Goal: Information Seeking & Learning: Learn about a topic

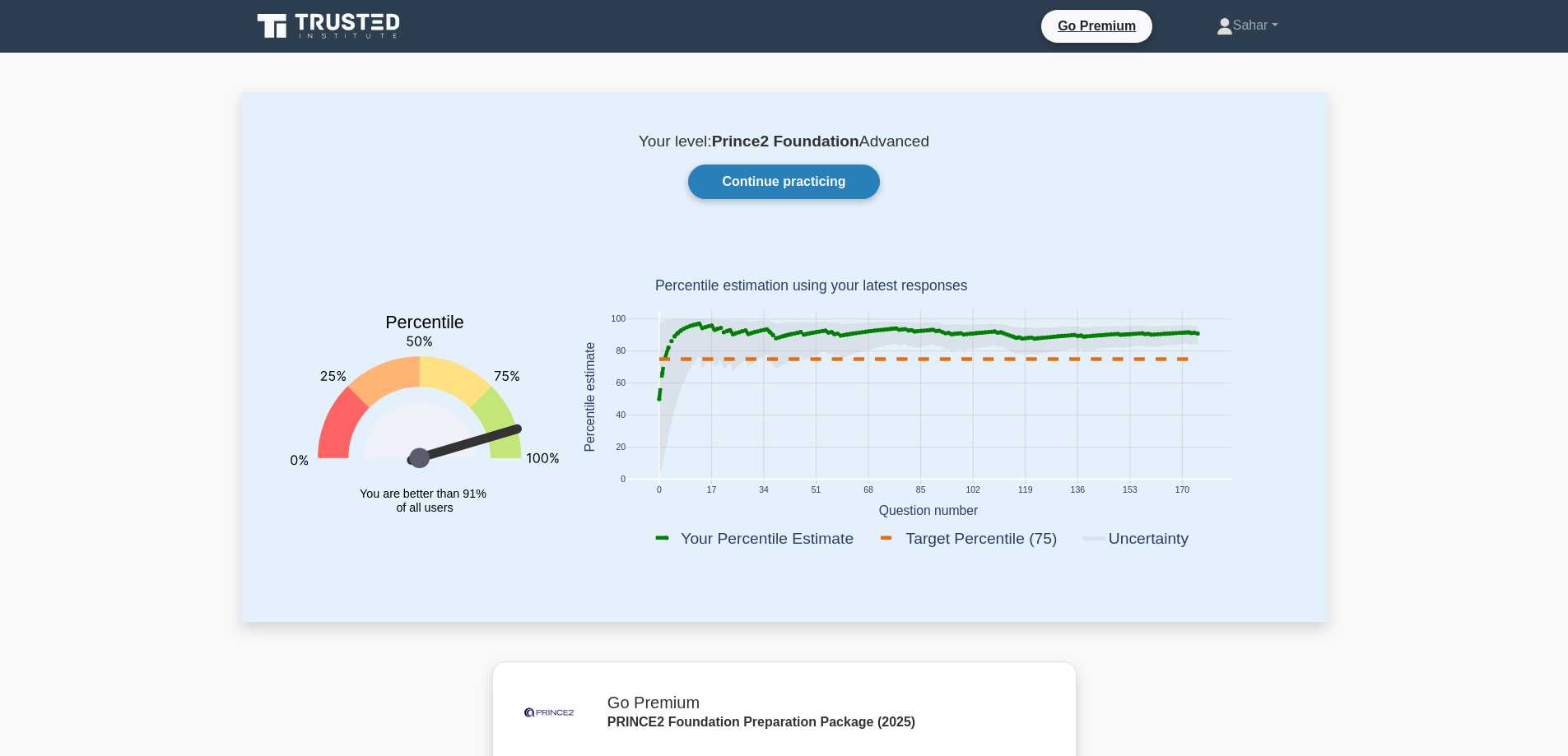
click at [762, 185] on link "Continue practicing" at bounding box center [783, 182] width 191 height 35
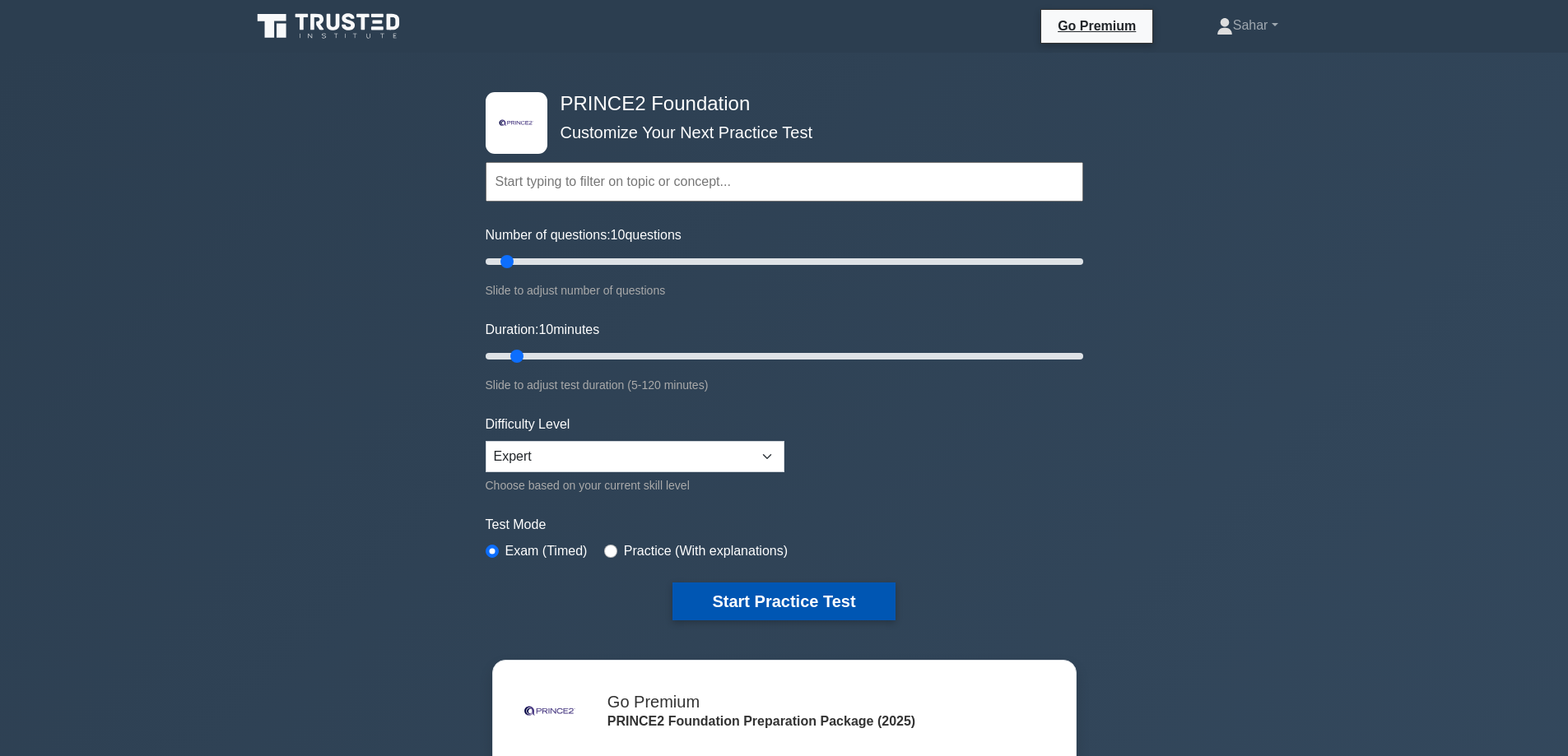
click at [781, 595] on button "Start Practice Test" at bounding box center [783, 602] width 222 height 38
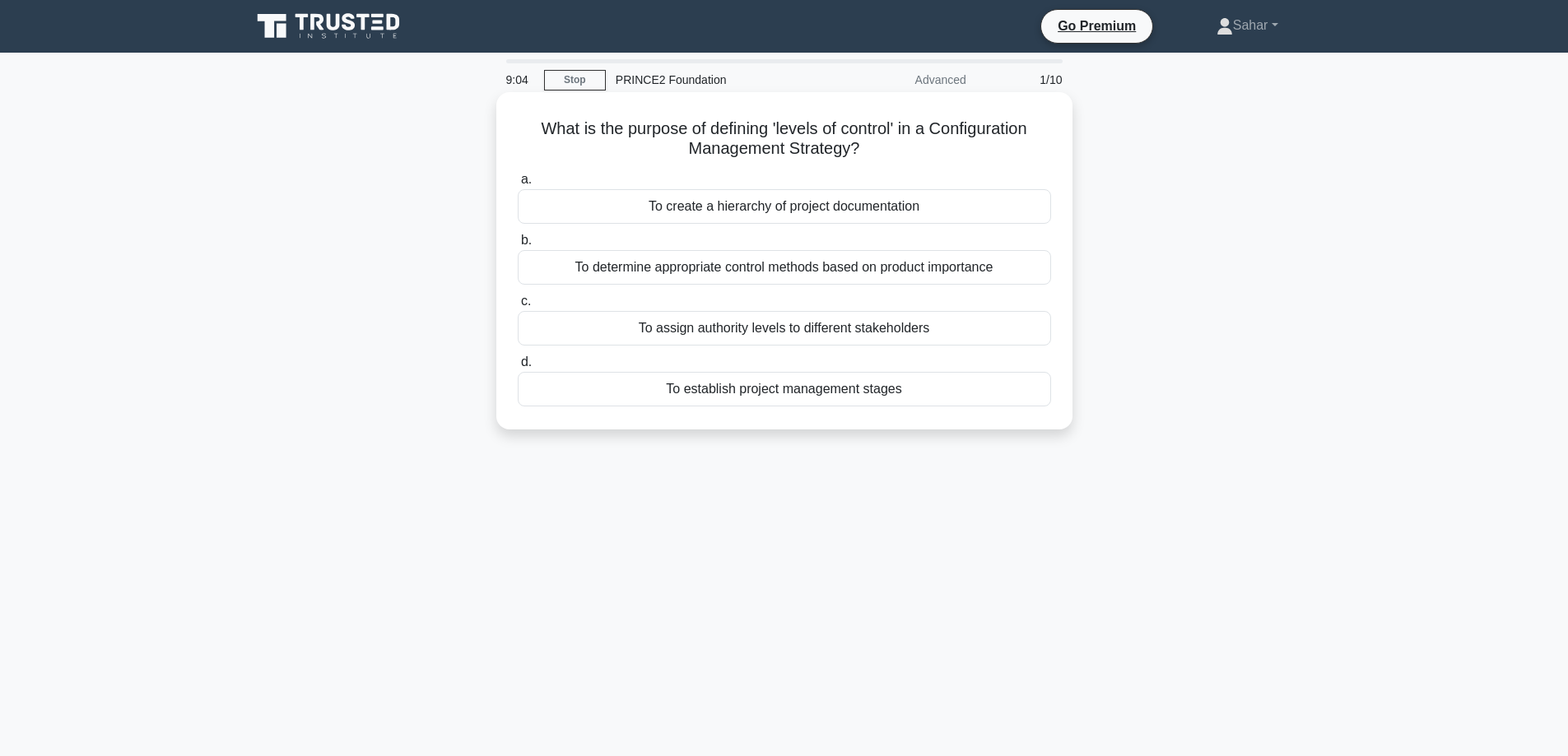
click at [710, 333] on div "To assign authority levels to different stakeholders" at bounding box center [784, 328] width 534 height 35
click at [517, 306] on input "c. To assign authority levels to different stakeholders" at bounding box center [517, 301] width 0 height 10
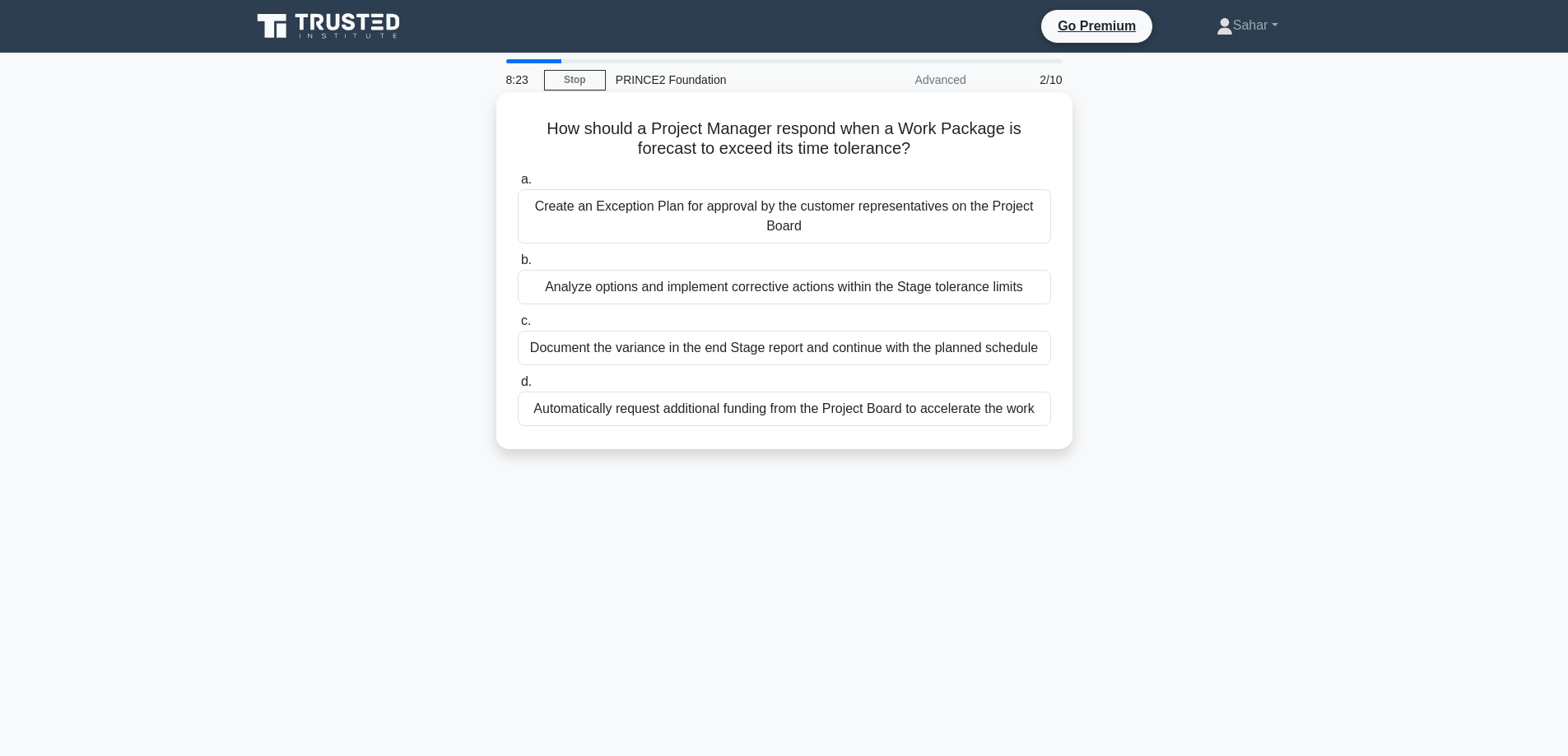
click at [722, 291] on div "Analyze options and implement corrective actions within the Stage tolerance lim…" at bounding box center [784, 287] width 534 height 35
click at [517, 266] on input "b. Analyze options and implement corrective actions within the Stage tolerance …" at bounding box center [517, 260] width 0 height 10
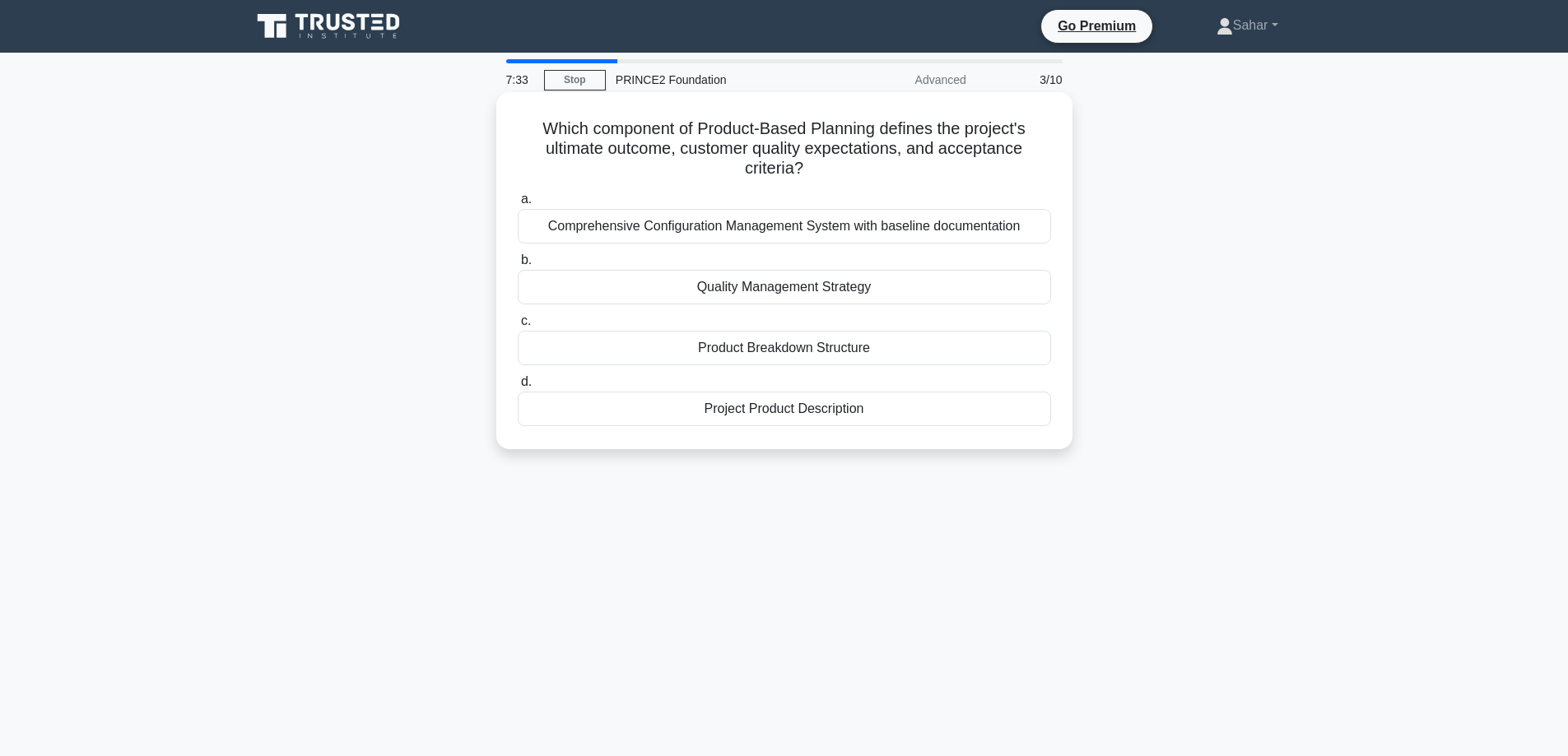
click at [800, 289] on div "Quality Management Strategy" at bounding box center [784, 287] width 534 height 35
click at [517, 266] on input "b. Quality Management Strategy" at bounding box center [517, 260] width 0 height 10
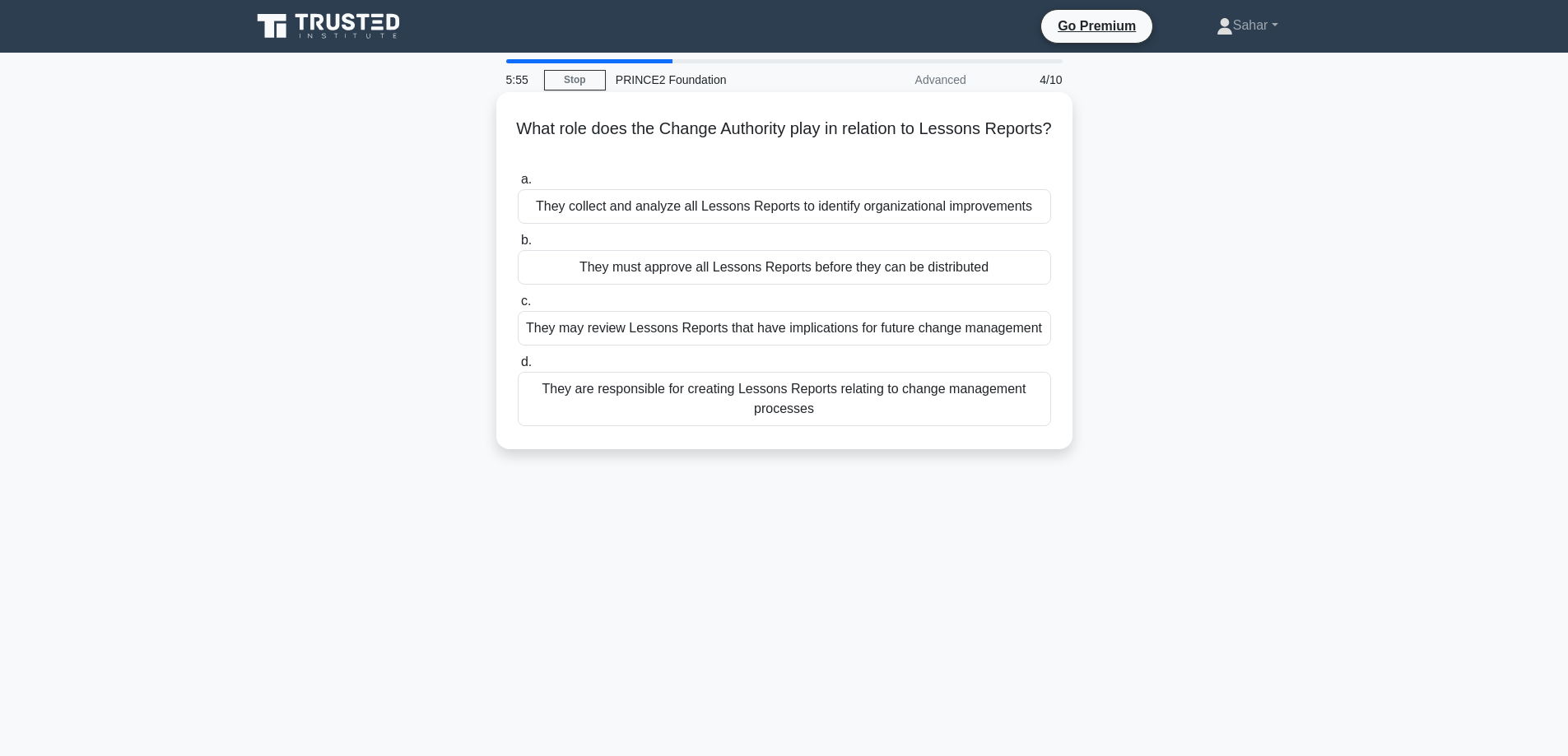
click at [668, 333] on div "They may review Lessons Reports that have implications for future change manage…" at bounding box center [784, 328] width 534 height 35
click at [517, 306] on input "c. They may review Lessons Reports that have implications for future change man…" at bounding box center [517, 301] width 0 height 10
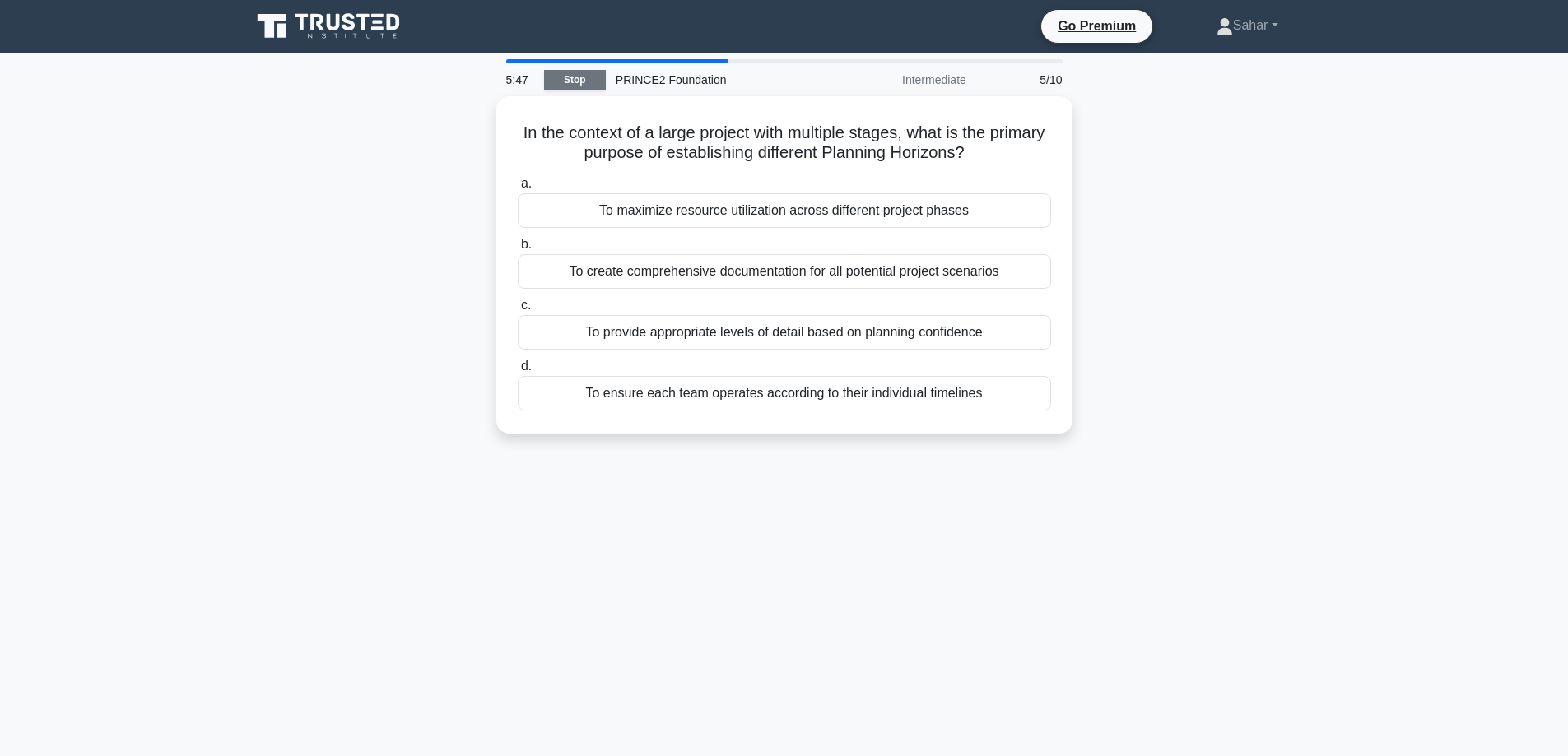
click at [589, 85] on link "Stop" at bounding box center [574, 80] width 61 height 21
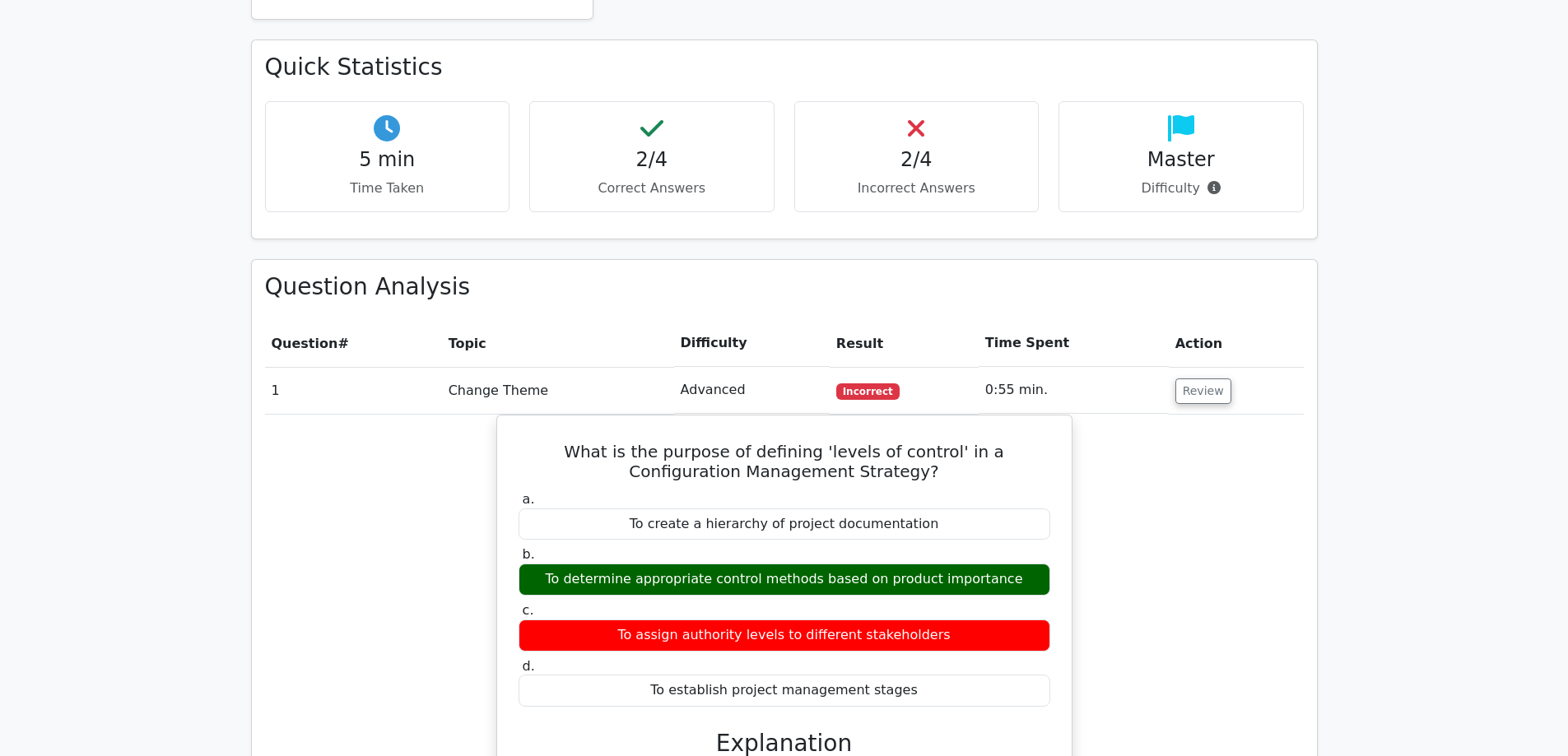
scroll to position [938, 0]
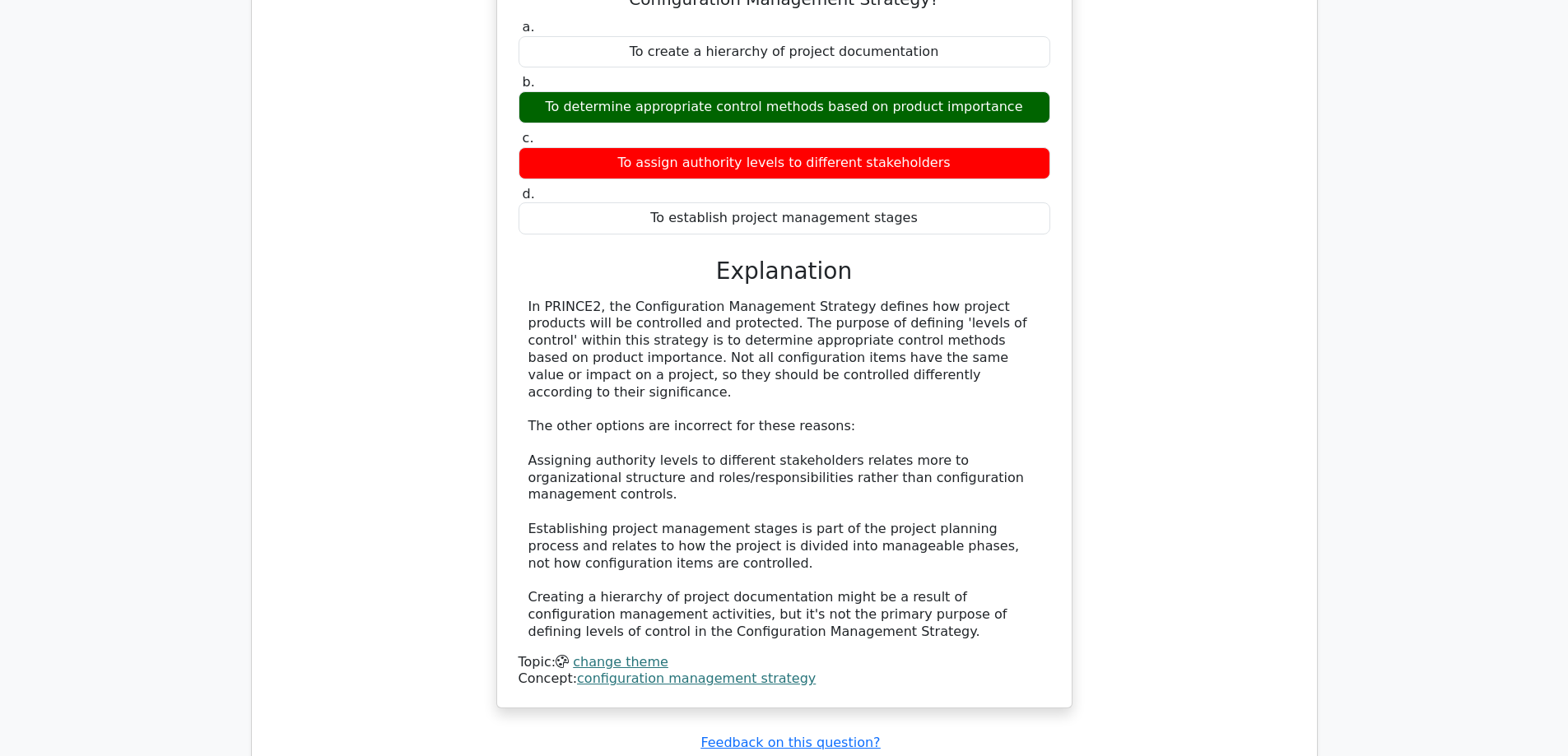
scroll to position [1531, 0]
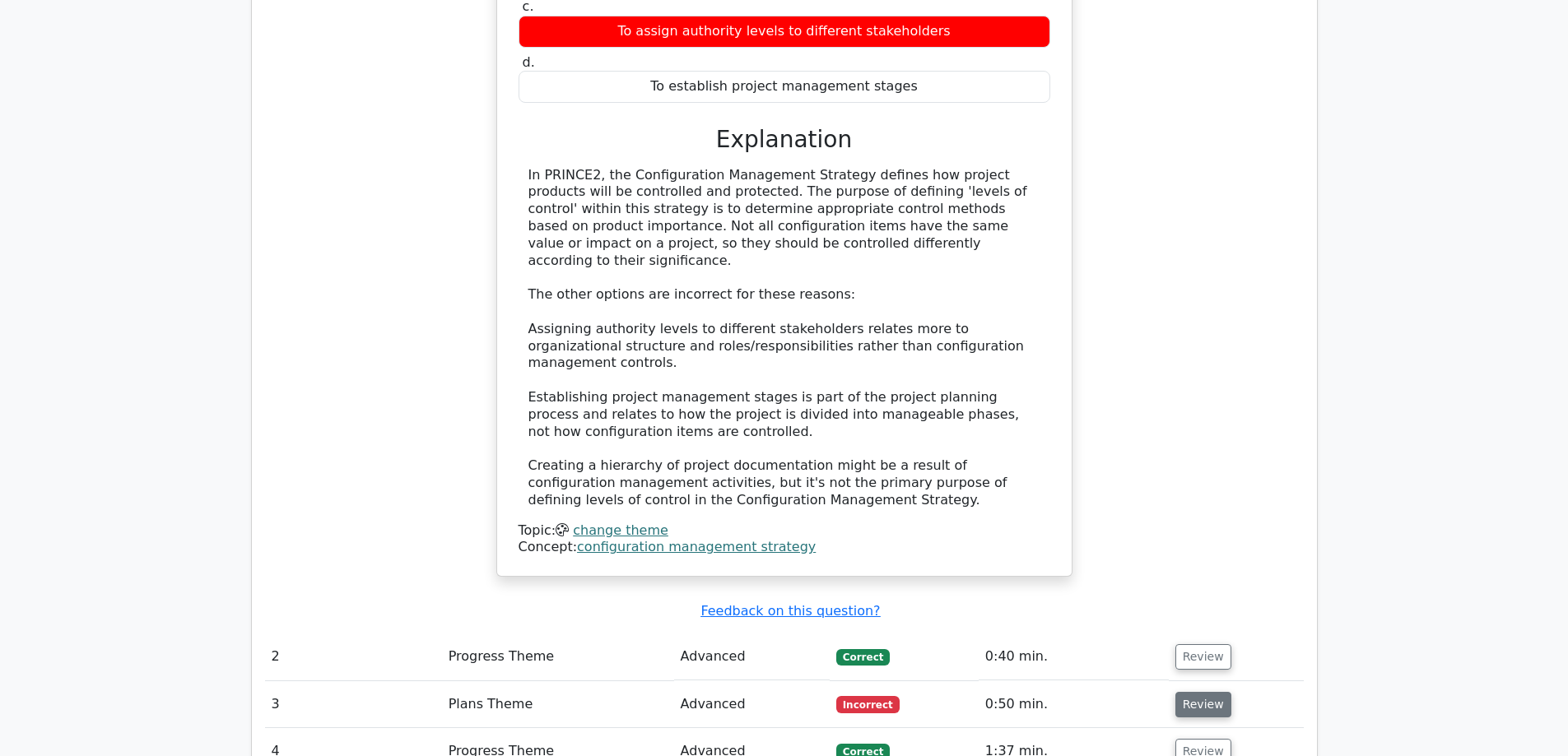
click at [1212, 691] on button "Review" at bounding box center [1203, 704] width 56 height 26
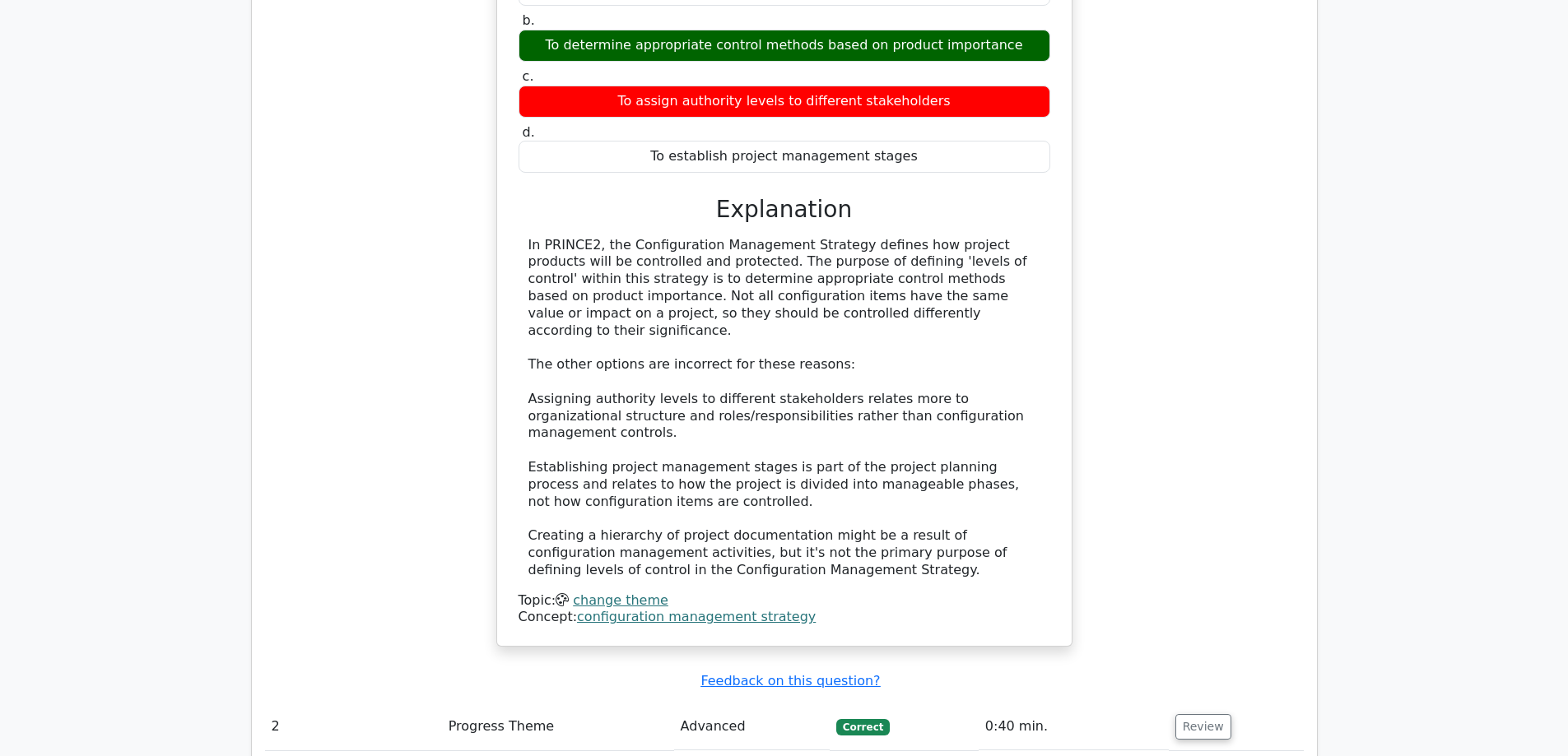
scroll to position [1301, 0]
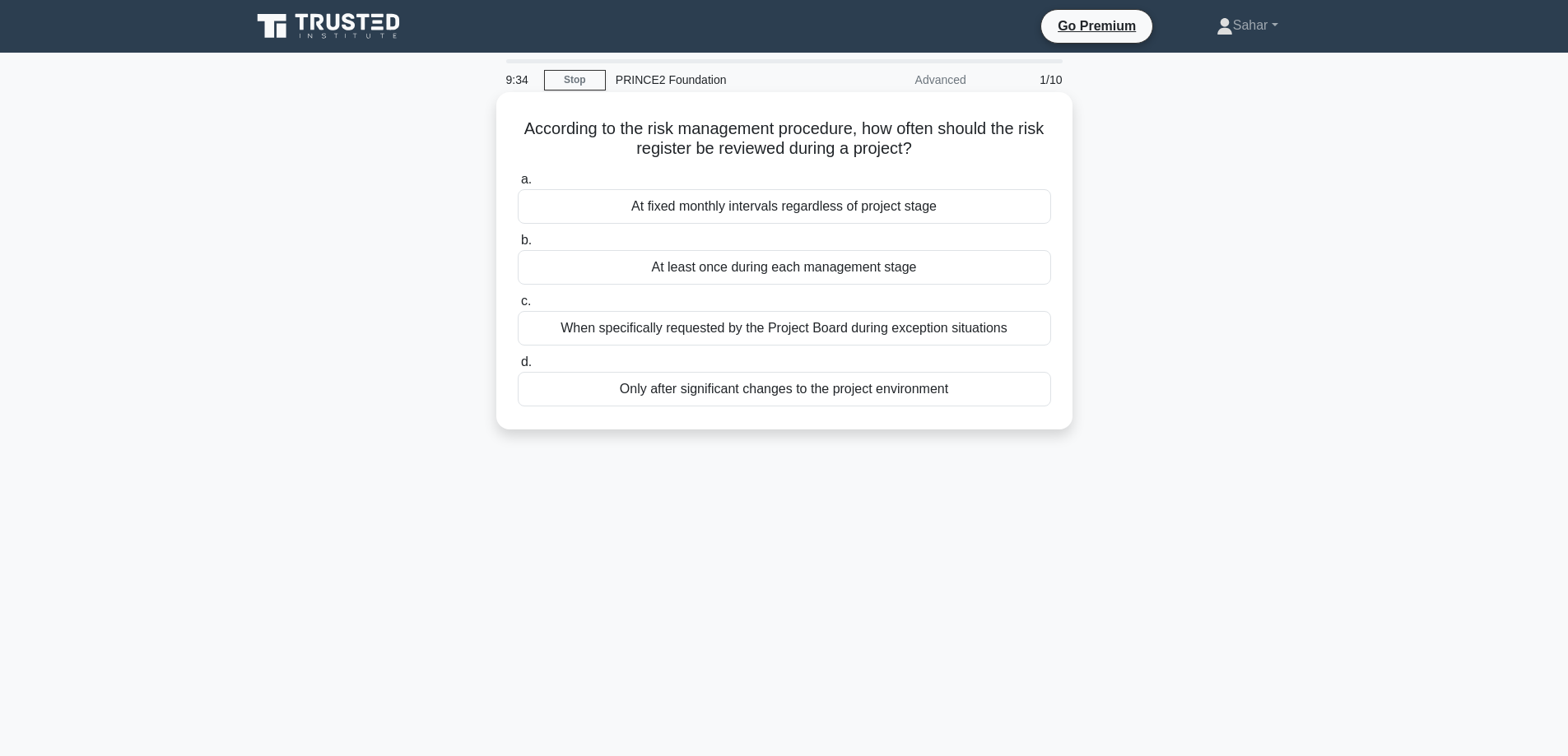
click at [632, 341] on div "When specifically requested by the Project Board during exception situations" at bounding box center [784, 328] width 534 height 35
click at [517, 306] on input "c. When specifically requested by the Project Board during exception situations" at bounding box center [517, 301] width 0 height 10
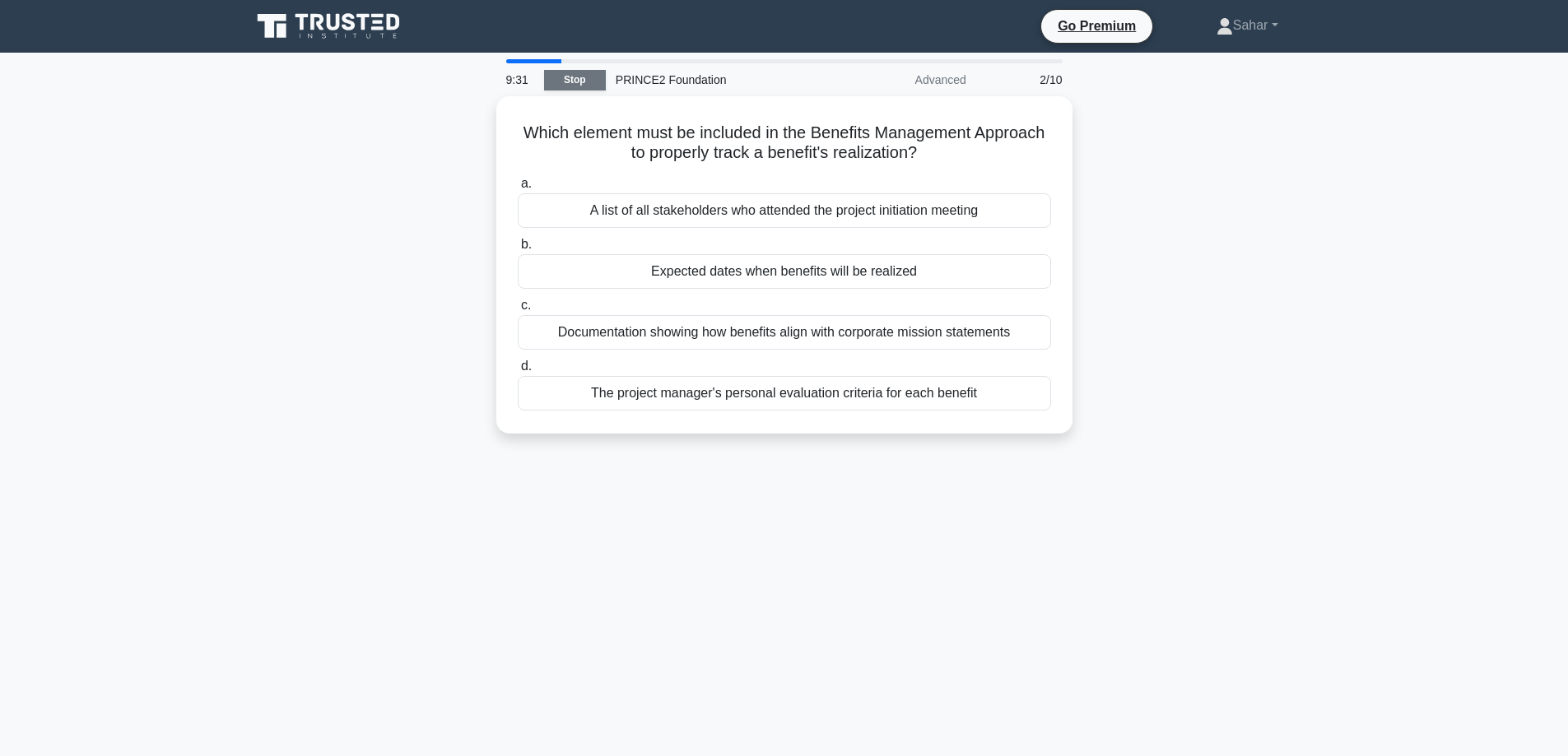
click at [570, 79] on link "Stop" at bounding box center [574, 80] width 61 height 21
